Goal: Information Seeking & Learning: Learn about a topic

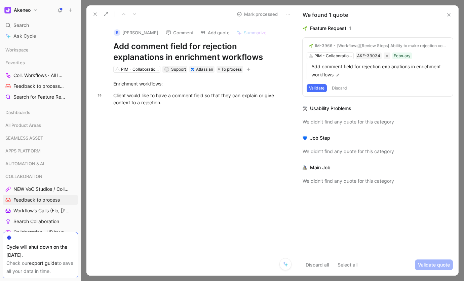
click at [409, 49] on button "IM-3966 - [Workflows][Review Steps] Ability to make rejection comments mandatory" at bounding box center [378, 46] width 142 height 8
click at [321, 45] on div "IM-3966 - [Workflows][Review Steps] Ability to make rejection comments mandatory" at bounding box center [381, 45] width 132 height 5
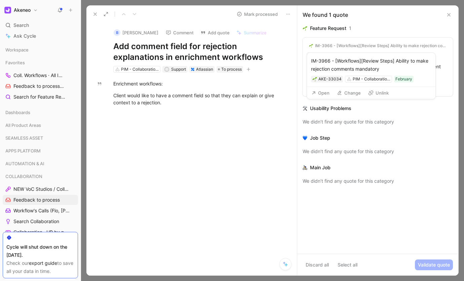
click at [328, 61] on div "IM-3966 - [Workflows][Review Steps] Ability to make rejection comments mandatory" at bounding box center [371, 65] width 120 height 16
click at [322, 92] on button "Open" at bounding box center [320, 92] width 24 height 9
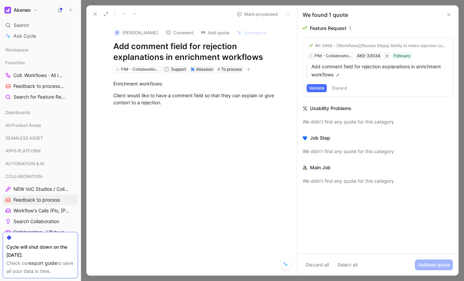
click at [220, 119] on div at bounding box center [199, 155] width 196 height 84
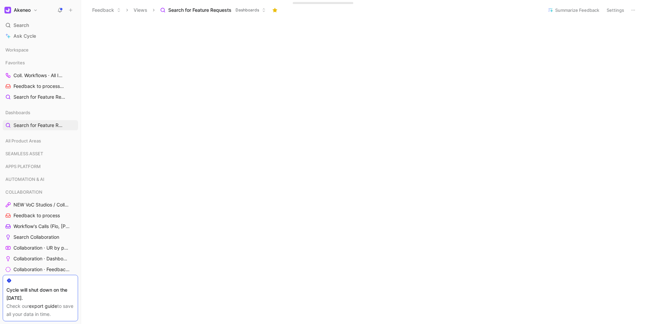
scroll to position [250, 0]
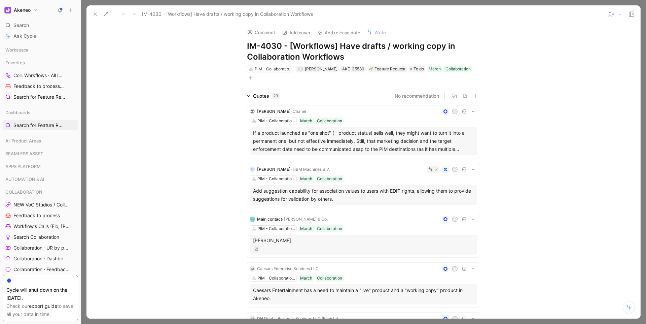
click at [96, 15] on icon at bounding box center [94, 13] width 5 height 5
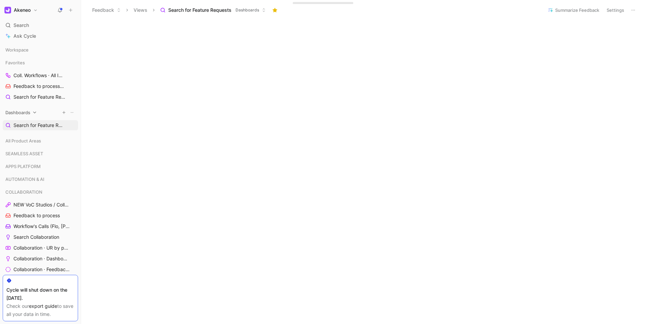
scroll to position [148, 0]
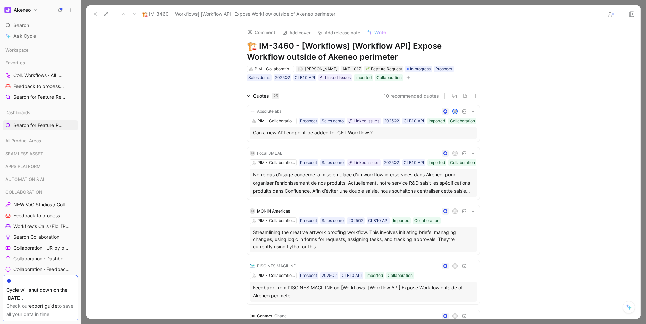
click at [94, 15] on icon at bounding box center [94, 13] width 5 height 5
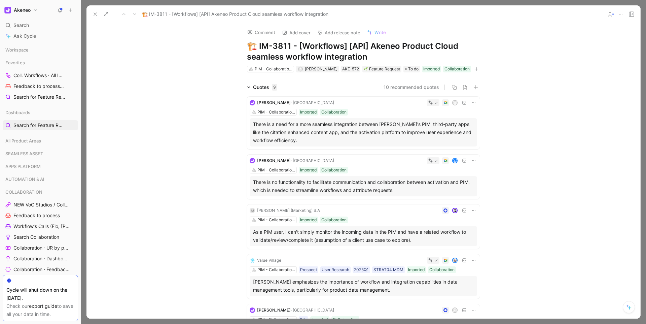
drag, startPoint x: 136, startPoint y: 53, endPoint x: 119, endPoint y: 33, distance: 26.6
click at [136, 54] on div "Comment Add cover Add release note Write 🏗️ IM-3811 - [Workflows] [API] Akeneo …" at bounding box center [363, 170] width 554 height 295
click at [94, 15] on icon at bounding box center [94, 13] width 5 height 5
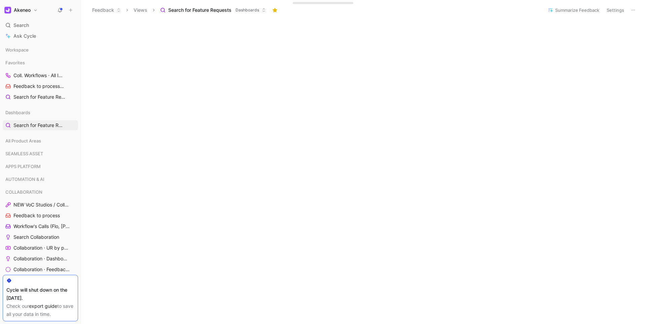
scroll to position [323, 0]
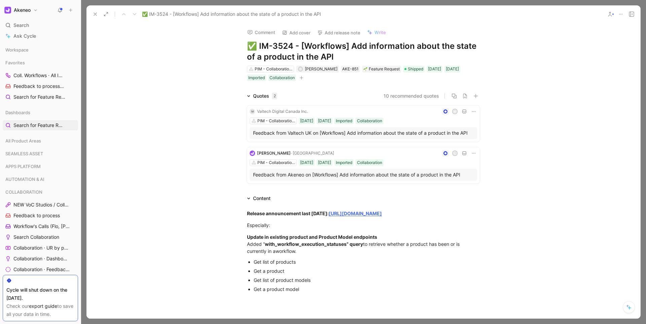
click at [545, 55] on div "Comment Add cover Add release note Write ✅ IM-3524 - [Workflows] Add informatio…" at bounding box center [363, 170] width 554 height 295
click at [95, 15] on icon at bounding box center [94, 13] width 5 height 5
